Goal: Information Seeking & Learning: Check status

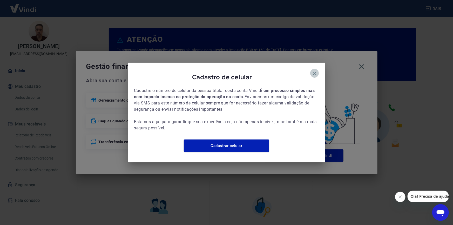
click at [314, 71] on icon "button" at bounding box center [315, 73] width 4 height 4
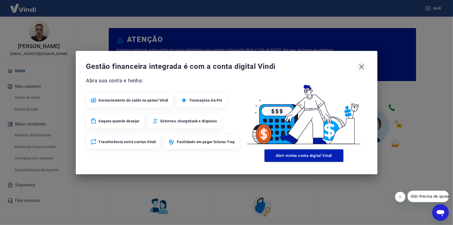
click at [362, 66] on icon "button" at bounding box center [361, 66] width 5 height 5
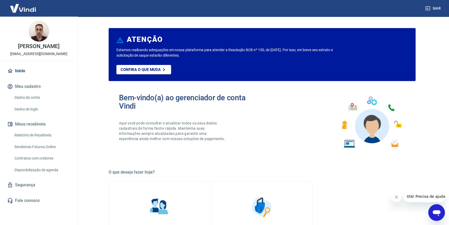
click at [35, 140] on link "Relatório de Recebíveis" at bounding box center [41, 135] width 59 height 11
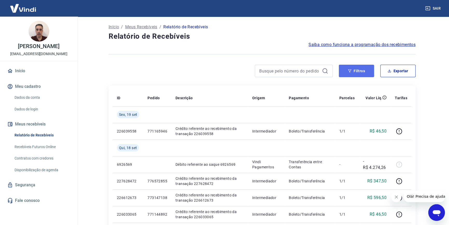
click at [355, 71] on button "Filtros" at bounding box center [356, 71] width 35 height 12
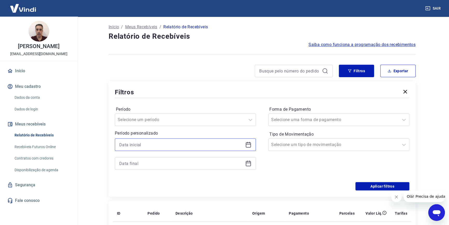
click at [140, 144] on input at bounding box center [181, 145] width 124 height 8
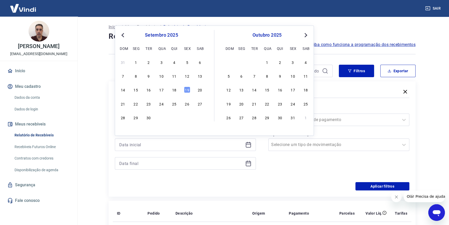
click at [123, 35] on span "Previous Month" at bounding box center [123, 35] width 0 height 6
click at [134, 77] on div "4" at bounding box center [136, 76] width 6 height 6
type input "[DATE]"
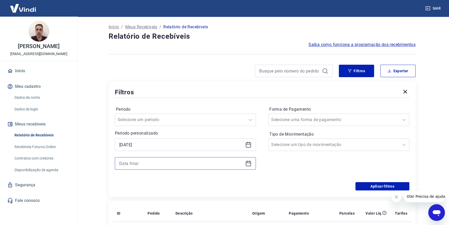
click at [143, 166] on input at bounding box center [181, 163] width 124 height 8
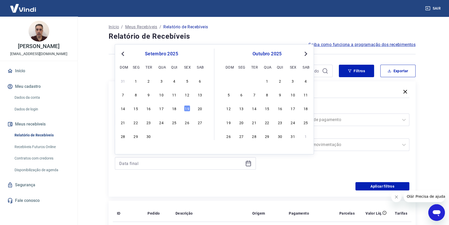
click at [120, 53] on button "Previous Month" at bounding box center [123, 54] width 6 height 6
click at [174, 92] on div "7" at bounding box center [174, 94] width 6 height 6
type input "[DATE]"
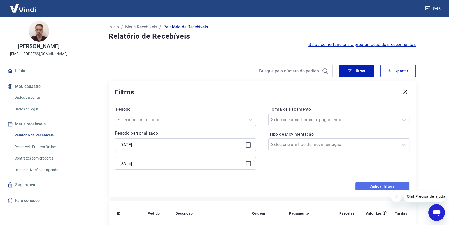
click at [369, 185] on button "Aplicar filtros" at bounding box center [383, 186] width 54 height 8
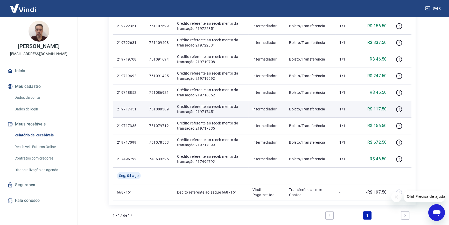
scroll to position [211, 0]
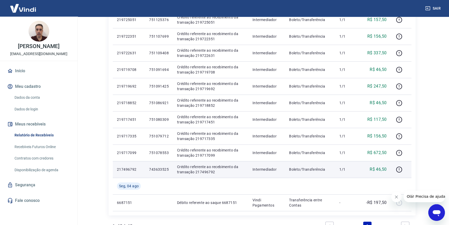
click at [161, 168] on p "743633525" at bounding box center [159, 168] width 20 height 5
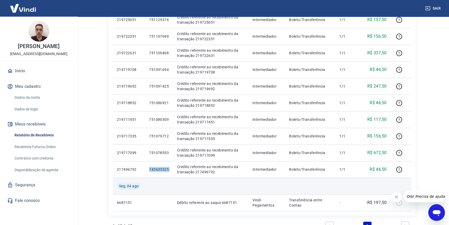
copy p "743633525"
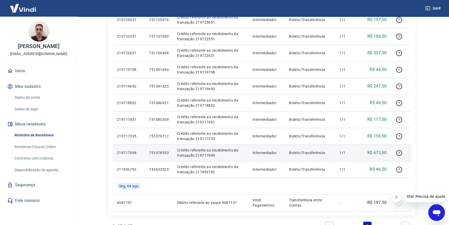
click at [157, 150] on p "751078553" at bounding box center [159, 152] width 20 height 5
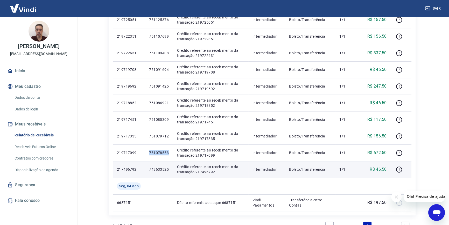
copy p "751078553"
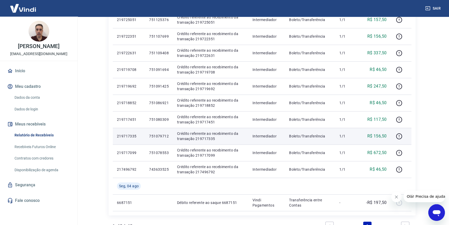
click at [151, 135] on p "751079712" at bounding box center [159, 135] width 20 height 5
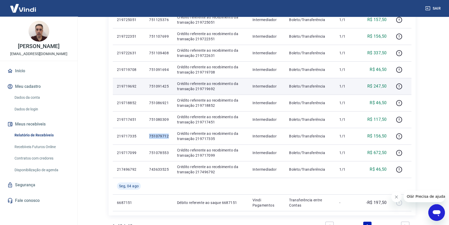
copy p "751079712"
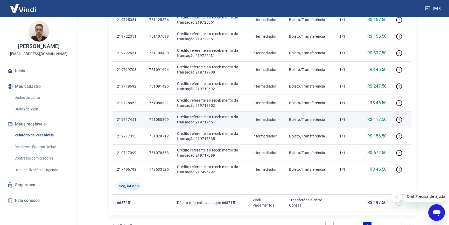
click at [165, 119] on p "751080309" at bounding box center [159, 119] width 20 height 5
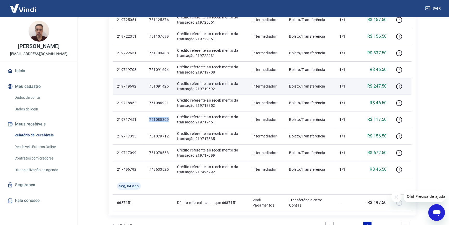
copy p "751080309"
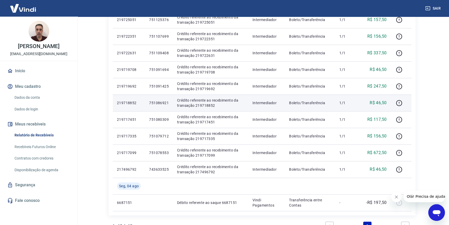
click at [166, 103] on p "751086921" at bounding box center [159, 102] width 20 height 5
copy p "751086921"
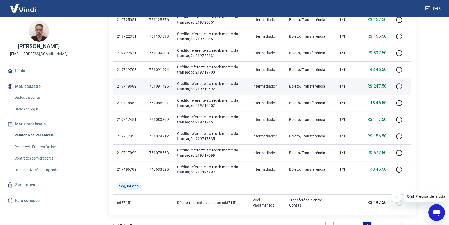
click at [158, 86] on p "751091425" at bounding box center [159, 86] width 20 height 5
copy p "751091425"
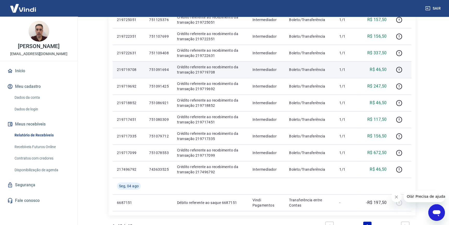
click at [156, 67] on p "751091694" at bounding box center [159, 69] width 20 height 5
copy p "751091694"
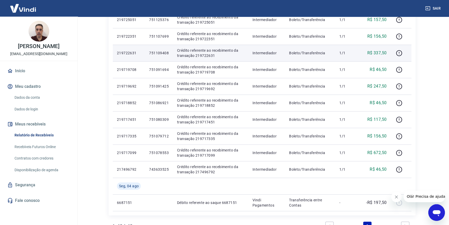
click at [159, 49] on td "751109408" at bounding box center [159, 53] width 28 height 17
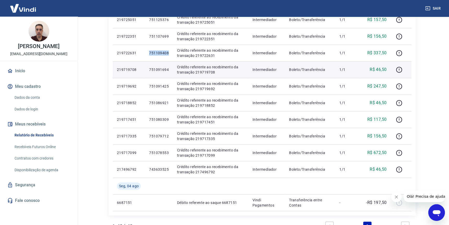
copy p "751109408"
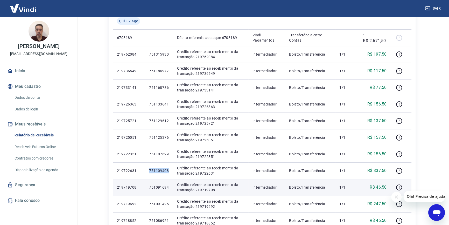
scroll to position [93, 0]
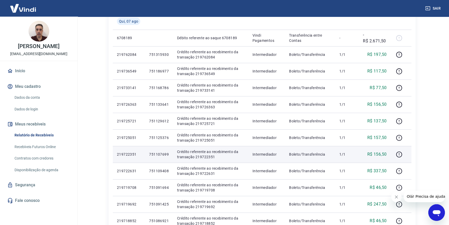
click at [160, 154] on p "751107699" at bounding box center [159, 153] width 20 height 5
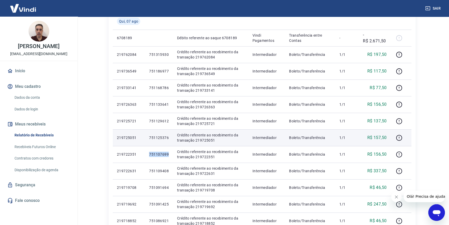
copy p "751107699"
click at [158, 136] on p "751125376" at bounding box center [159, 137] width 20 height 5
copy p "751125376"
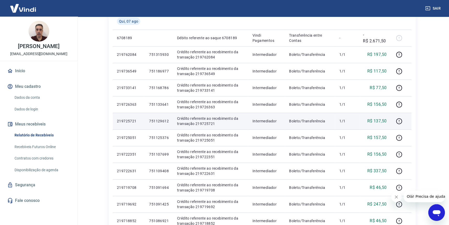
click at [163, 121] on p "751129612" at bounding box center [159, 120] width 20 height 5
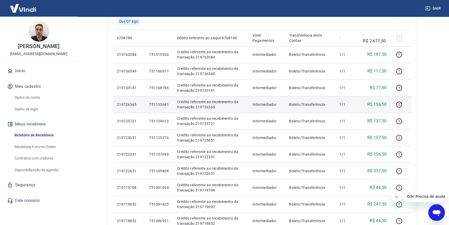
click at [158, 102] on p "751133641" at bounding box center [159, 104] width 20 height 5
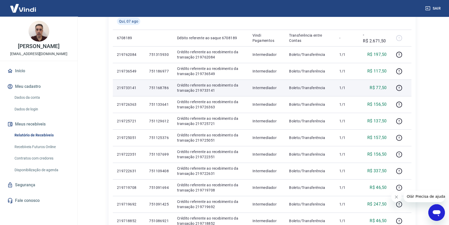
click at [153, 85] on p "751168786" at bounding box center [159, 87] width 20 height 5
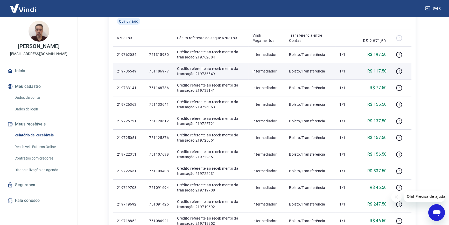
click at [154, 72] on p "751186977" at bounding box center [159, 70] width 20 height 5
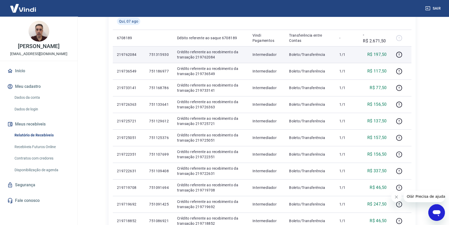
click at [156, 52] on p "751315930" at bounding box center [159, 54] width 20 height 5
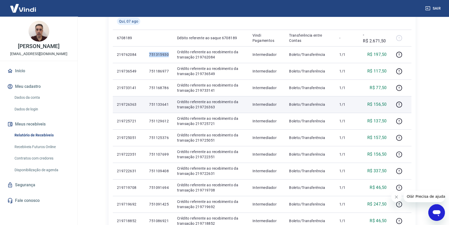
scroll to position [46, 0]
